Goal: Navigation & Orientation: Find specific page/section

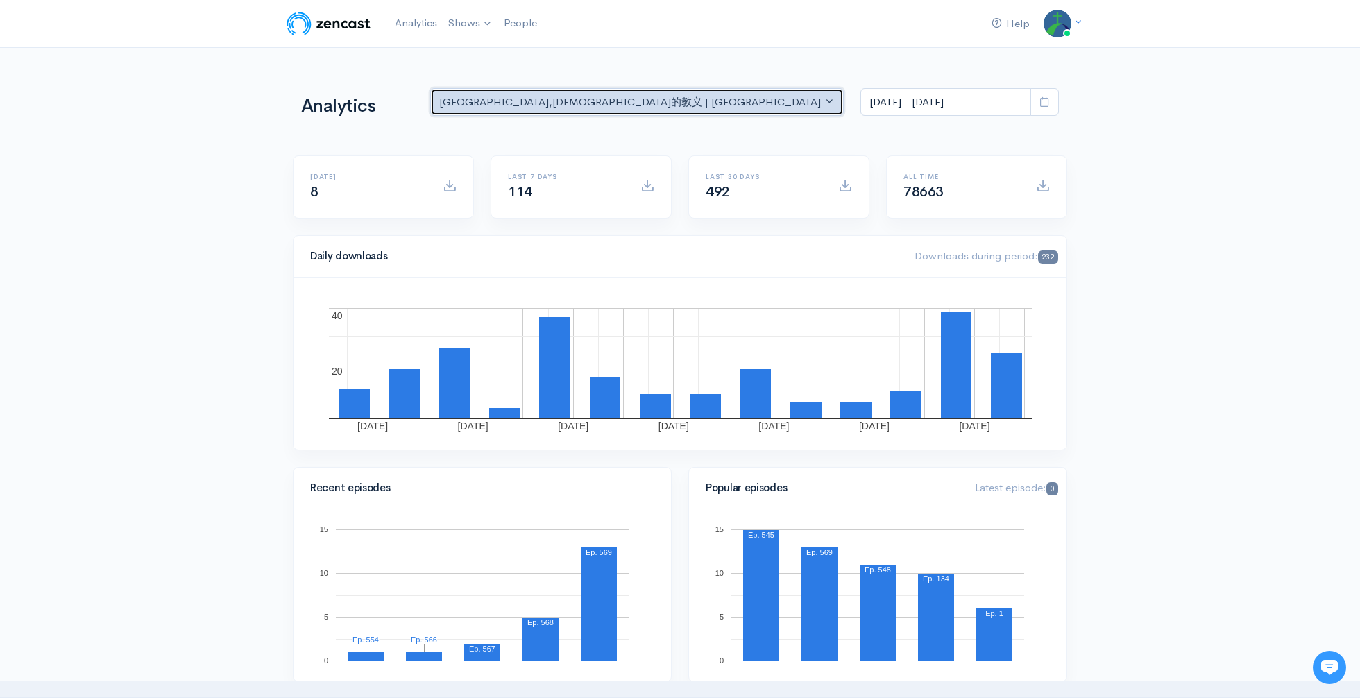
click at [591, 99] on div "[GEOGRAPHIC_DATA] , [DEMOGRAPHIC_DATA]的教义 | [GEOGRAPHIC_DATA] | Chu..." at bounding box center [630, 102] width 383 height 16
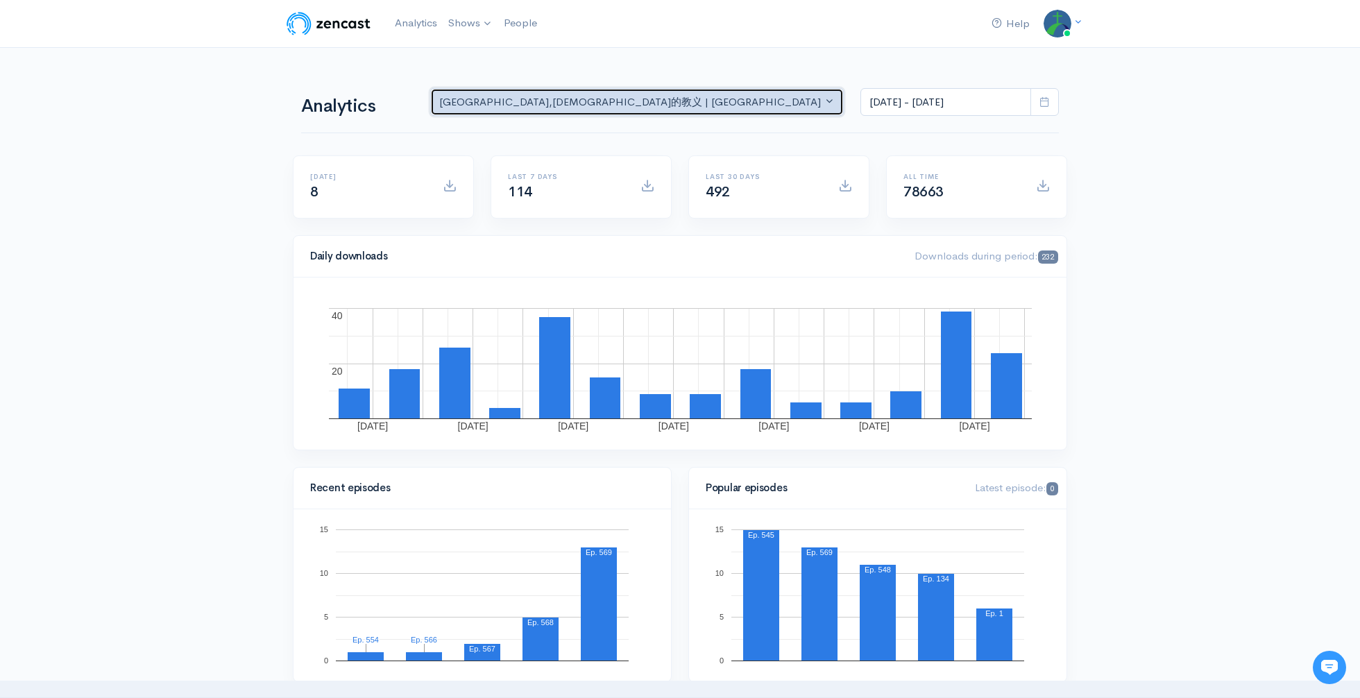
click at [563, 94] on div "[GEOGRAPHIC_DATA] , [DEMOGRAPHIC_DATA]的教义 | [GEOGRAPHIC_DATA] | Chu..." at bounding box center [630, 102] width 383 height 16
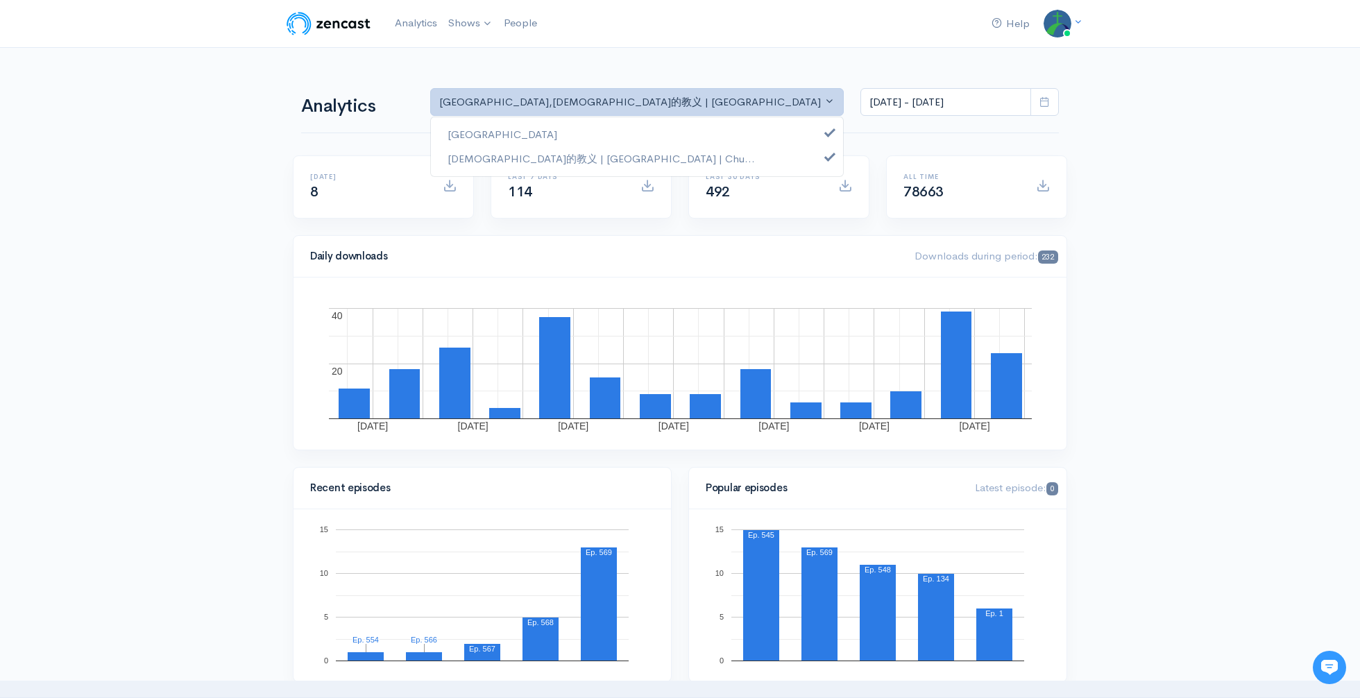
drag, startPoint x: 598, startPoint y: 47, endPoint x: 583, endPoint y: 48, distance: 15.3
click at [598, 47] on nav "Help Notifications View all Your profile Team settings [GEOGRAPHIC_DATA] Curren…" at bounding box center [680, 24] width 1360 height 48
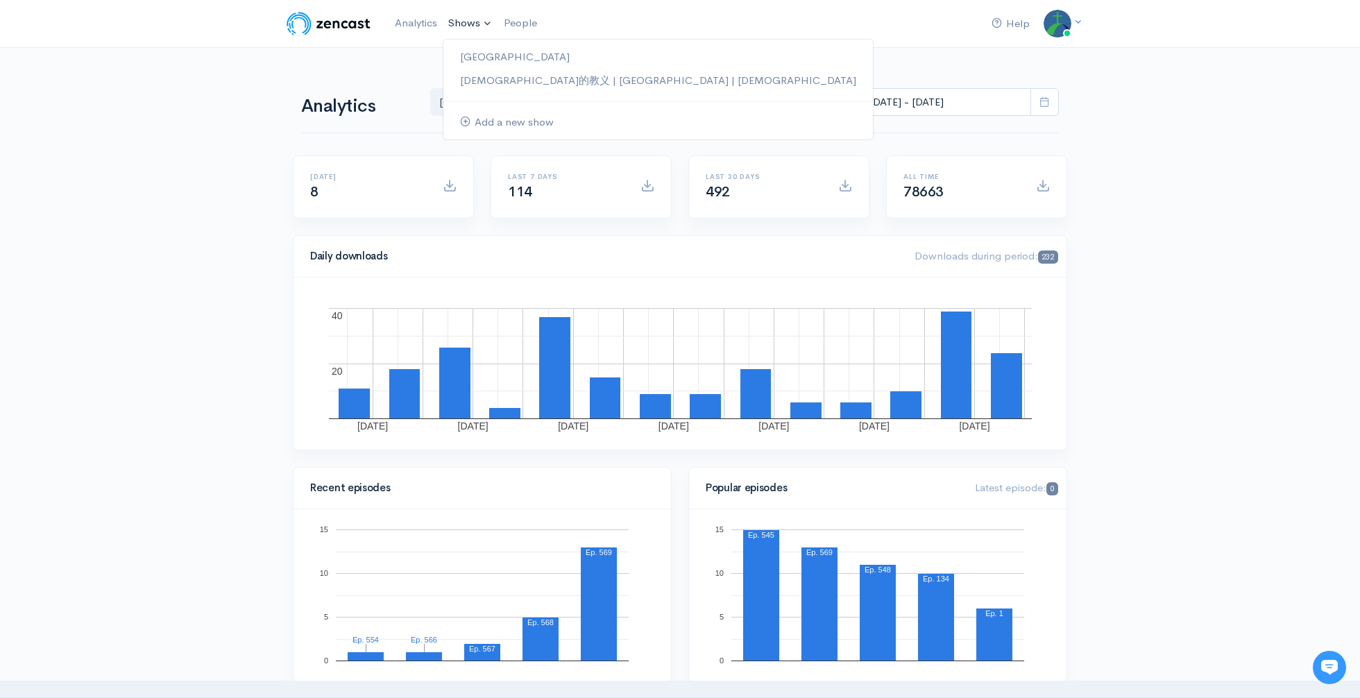
click at [493, 23] on link "Shows" at bounding box center [471, 23] width 56 height 31
click at [489, 85] on link "[DEMOGRAPHIC_DATA]的教义 | [GEOGRAPHIC_DATA] | [DEMOGRAPHIC_DATA]" at bounding box center [659, 81] width 430 height 24
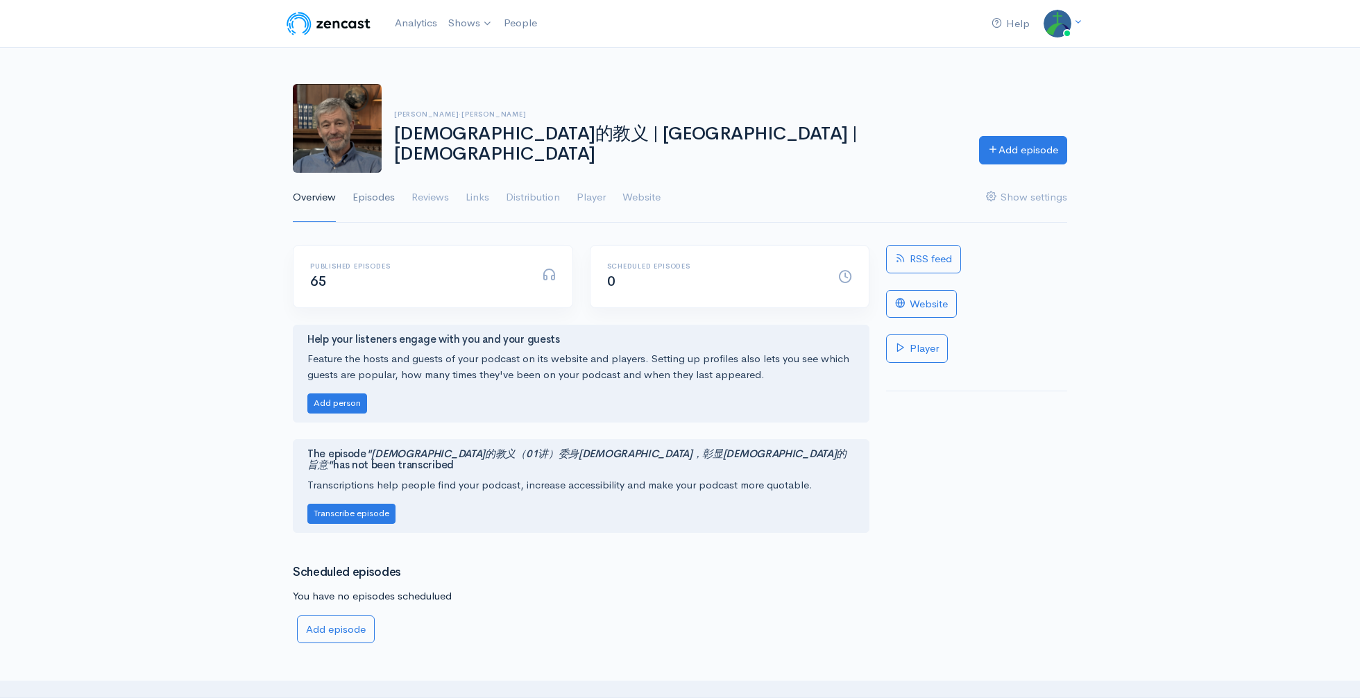
click at [382, 196] on link "Episodes" at bounding box center [374, 198] width 42 height 50
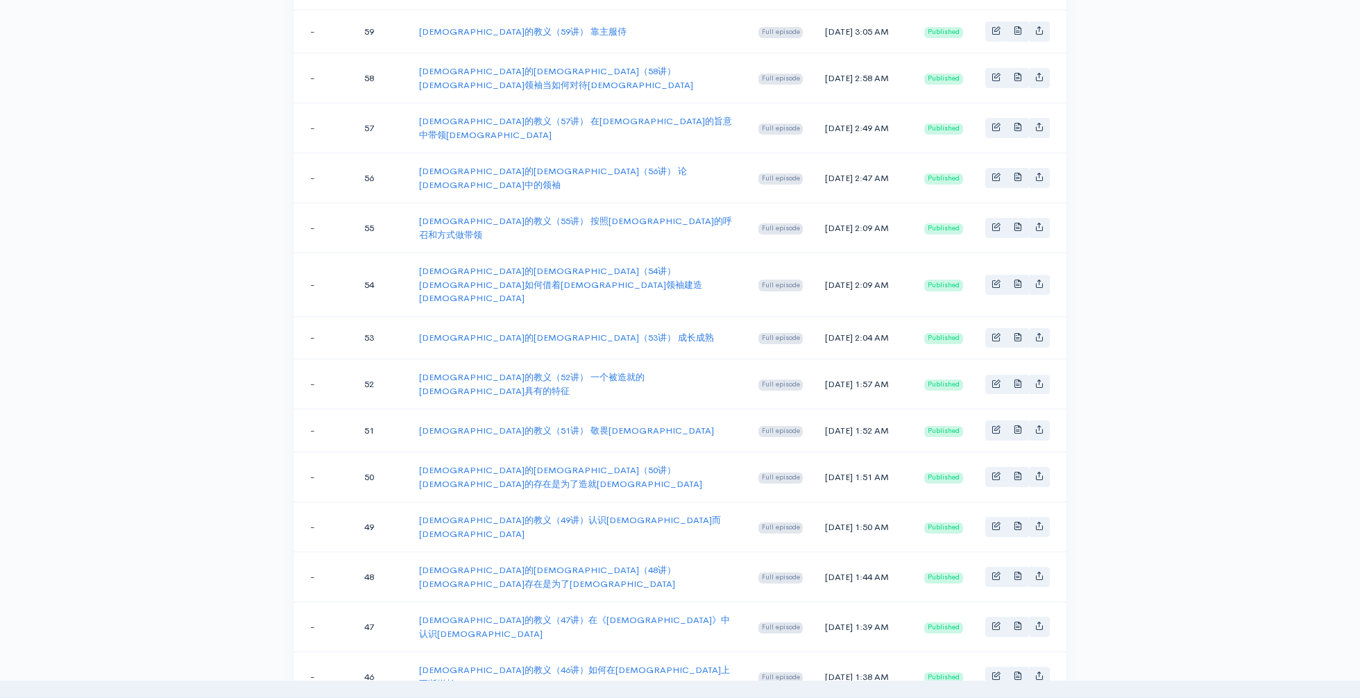
scroll to position [951, 0]
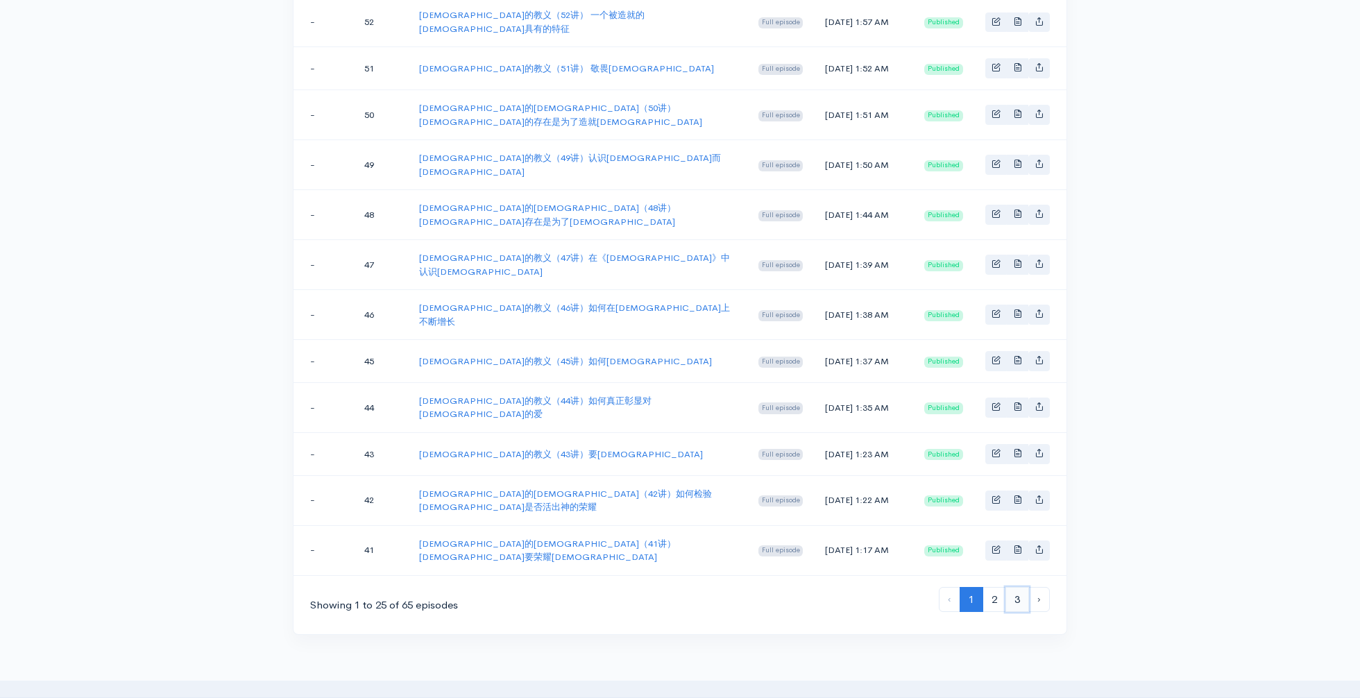
click at [1025, 587] on link "3" at bounding box center [1018, 600] width 24 height 26
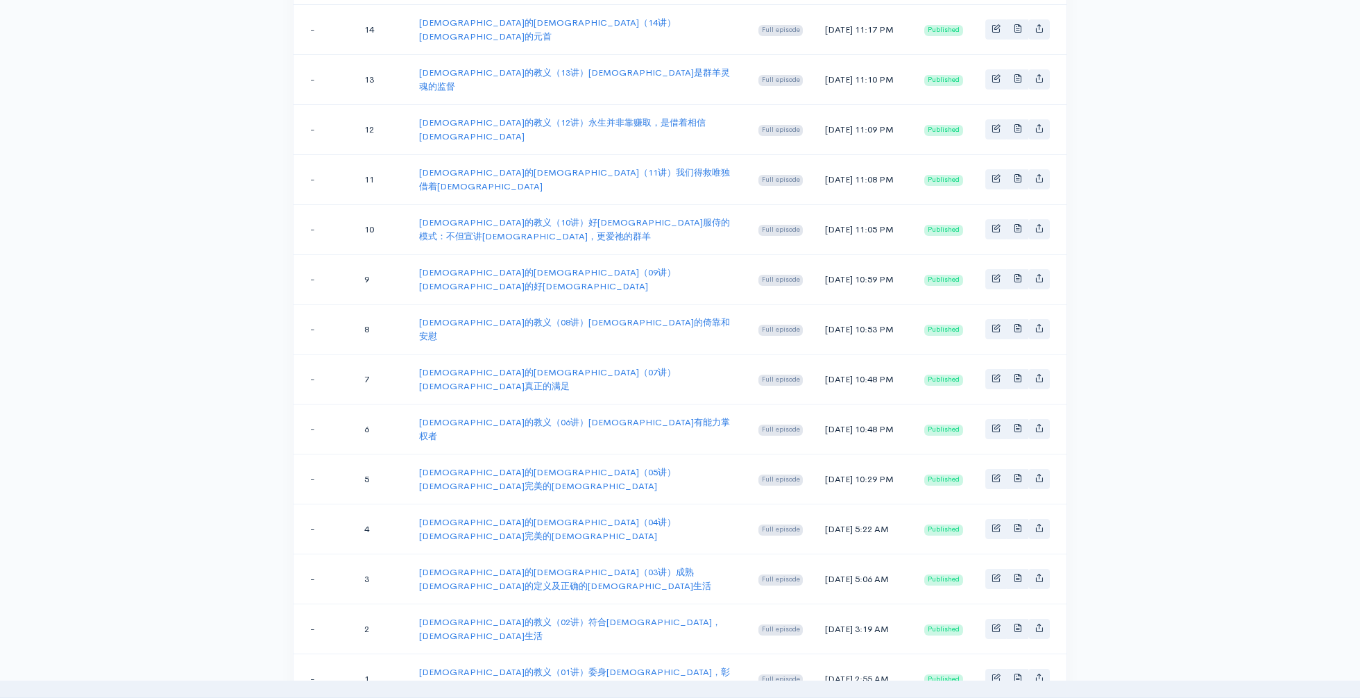
scroll to position [600, 0]
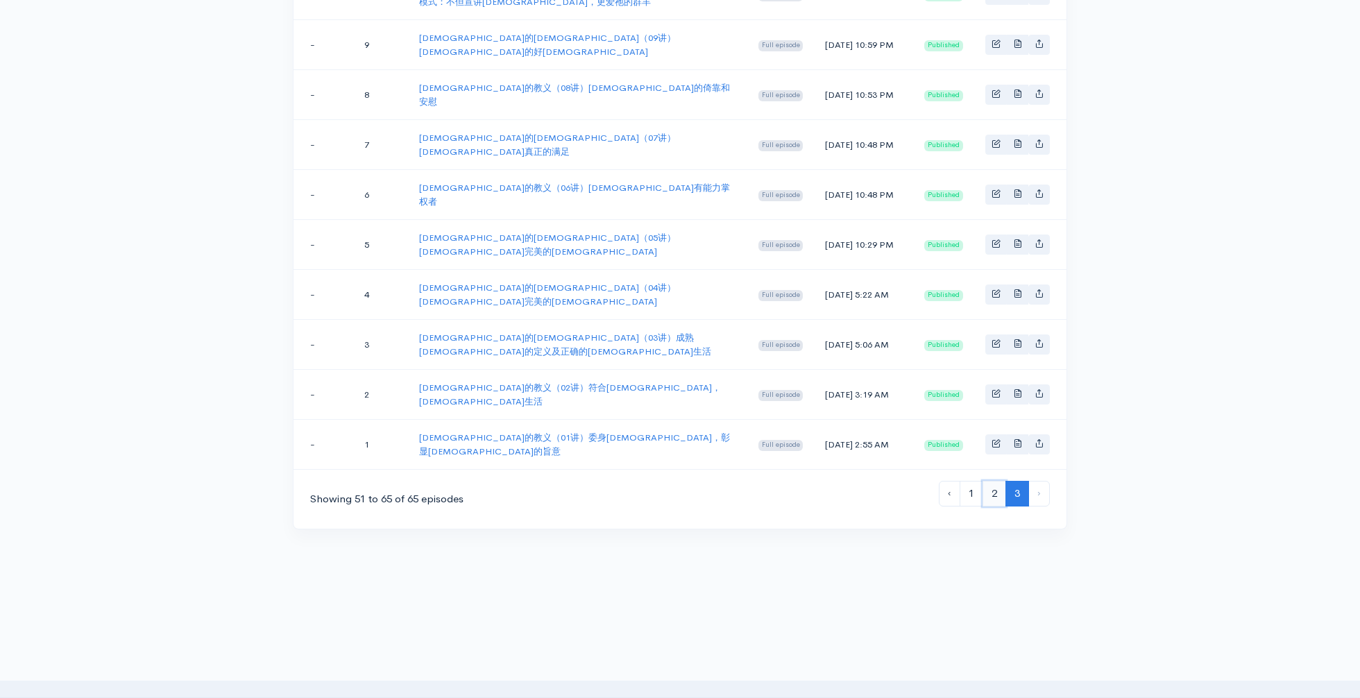
click at [1004, 481] on link "2" at bounding box center [995, 494] width 24 height 26
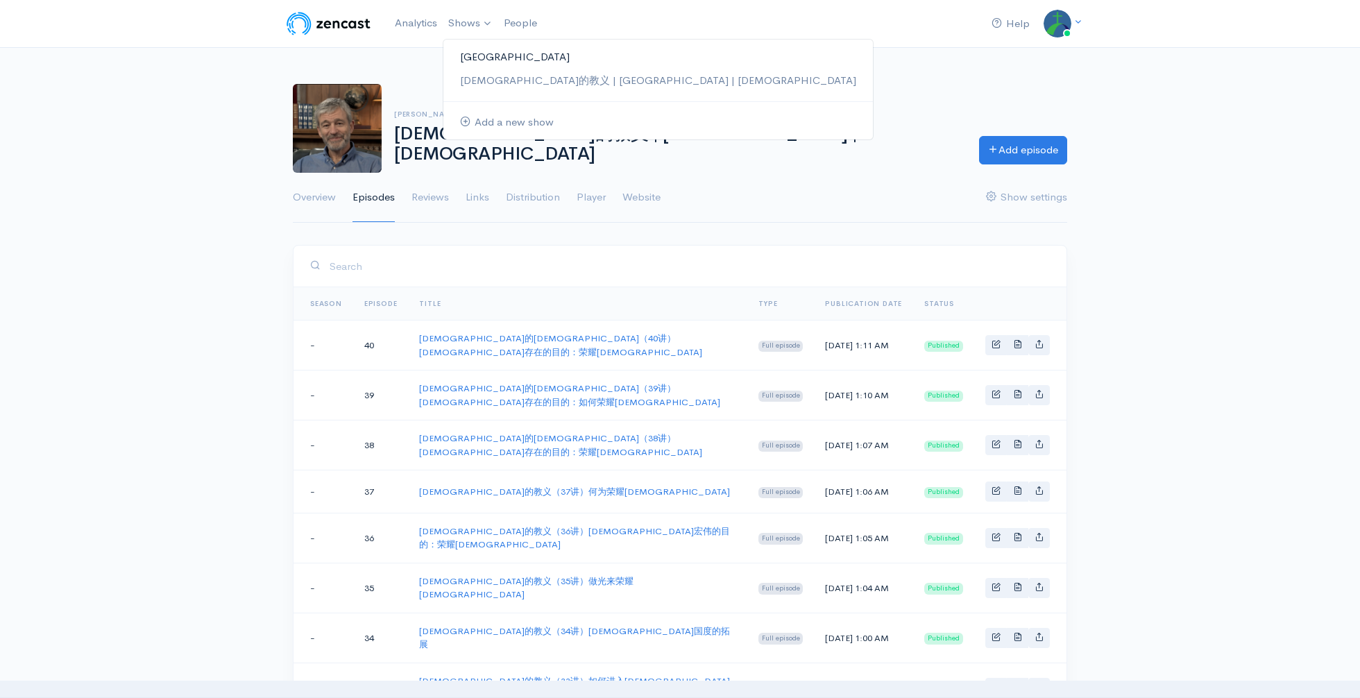
click at [477, 60] on link "[GEOGRAPHIC_DATA]" at bounding box center [659, 57] width 430 height 24
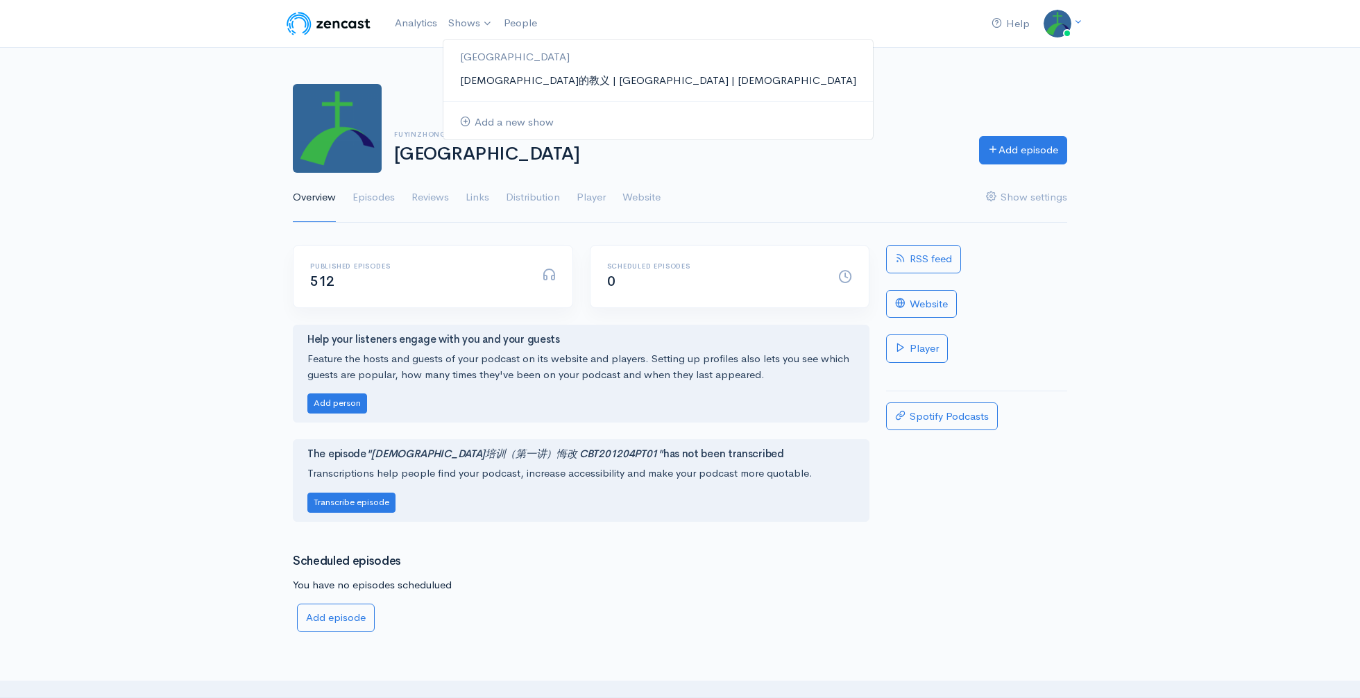
click at [490, 83] on link "[DEMOGRAPHIC_DATA]的教义 | [GEOGRAPHIC_DATA] | [DEMOGRAPHIC_DATA]" at bounding box center [659, 81] width 430 height 24
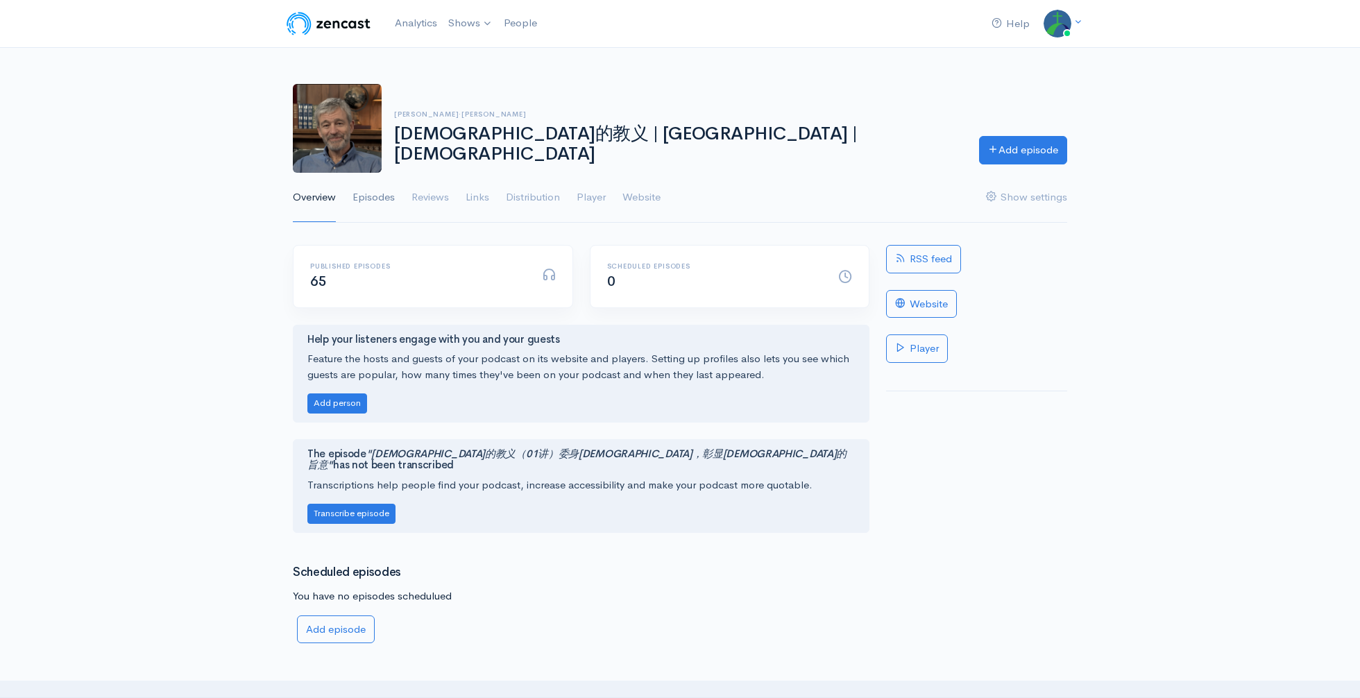
click at [387, 202] on link "Episodes" at bounding box center [374, 198] width 42 height 50
